Goal: Information Seeking & Learning: Learn about a topic

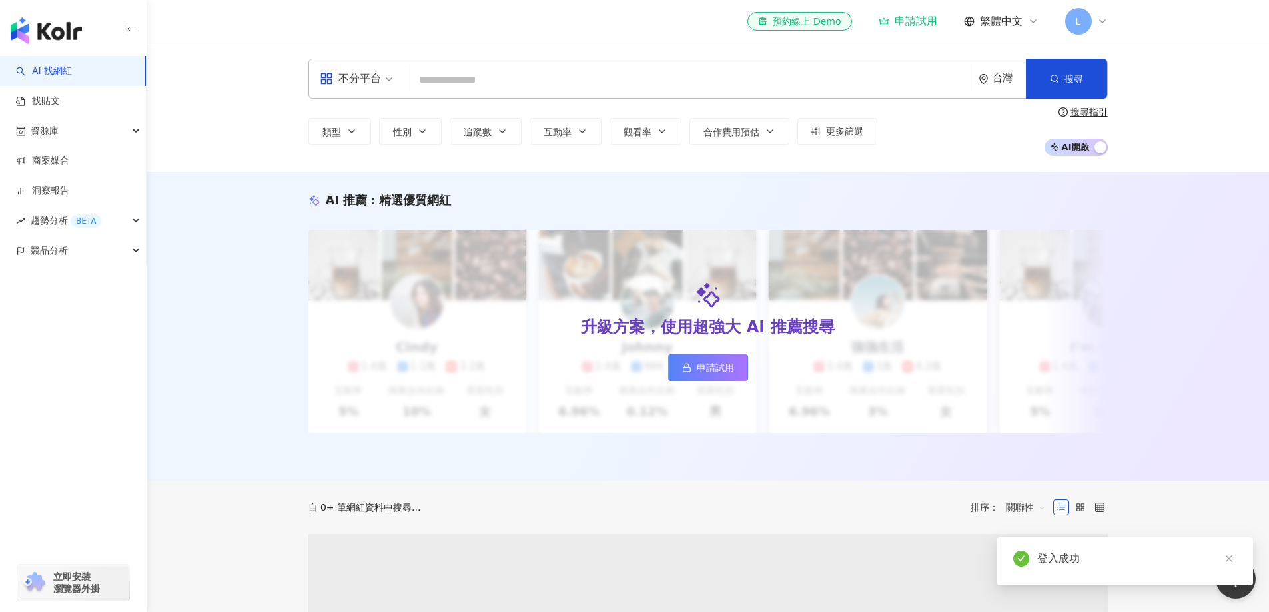
type input "*******"
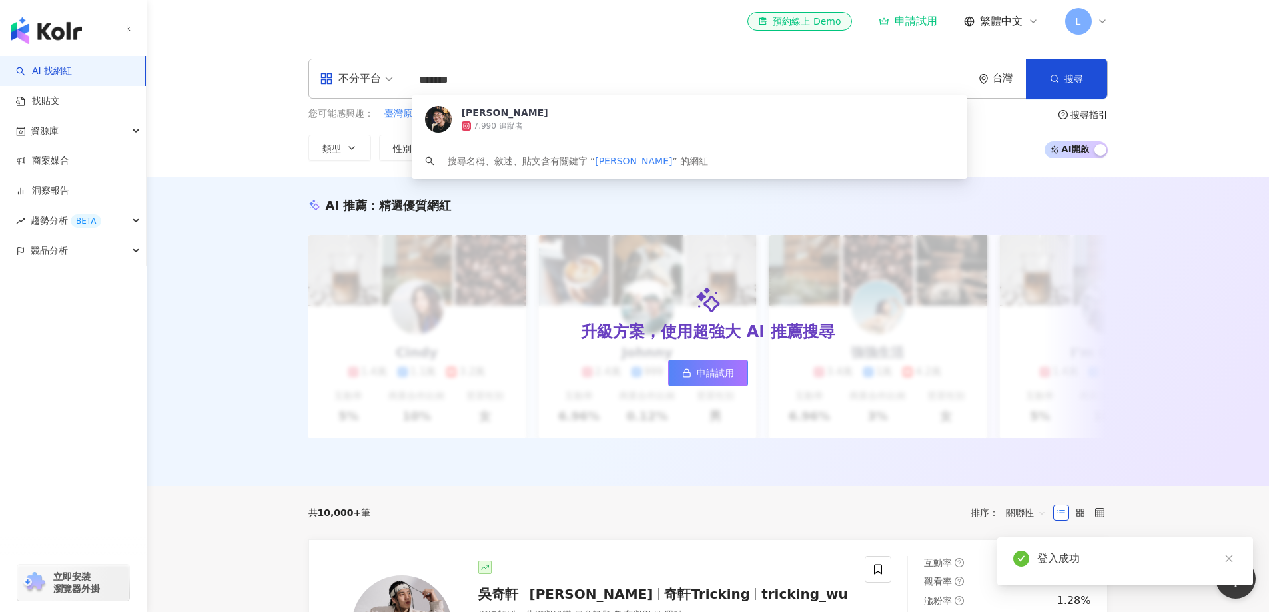
click at [496, 122] on div "7,990 追蹤者" at bounding box center [498, 126] width 49 height 11
